Goal: Task Accomplishment & Management: Use online tool/utility

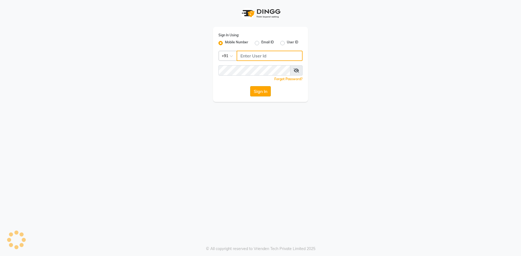
type input "8130308445"
click at [264, 93] on button "Sign In" at bounding box center [260, 91] width 21 height 10
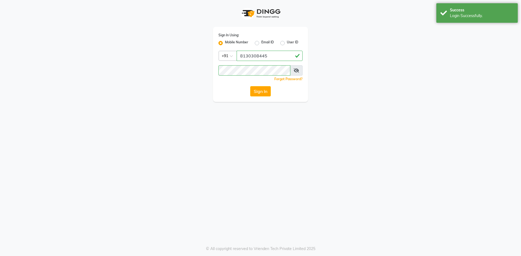
select select "4726"
select select "service"
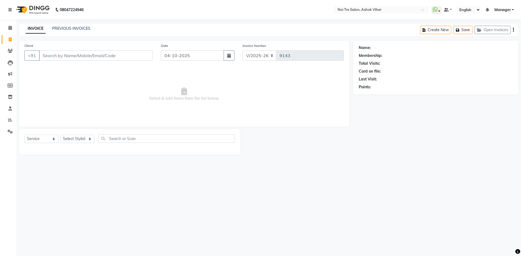
click at [10, 11] on icon at bounding box center [9, 10] width 3 height 4
